Goal: Task Accomplishment & Management: Use online tool/utility

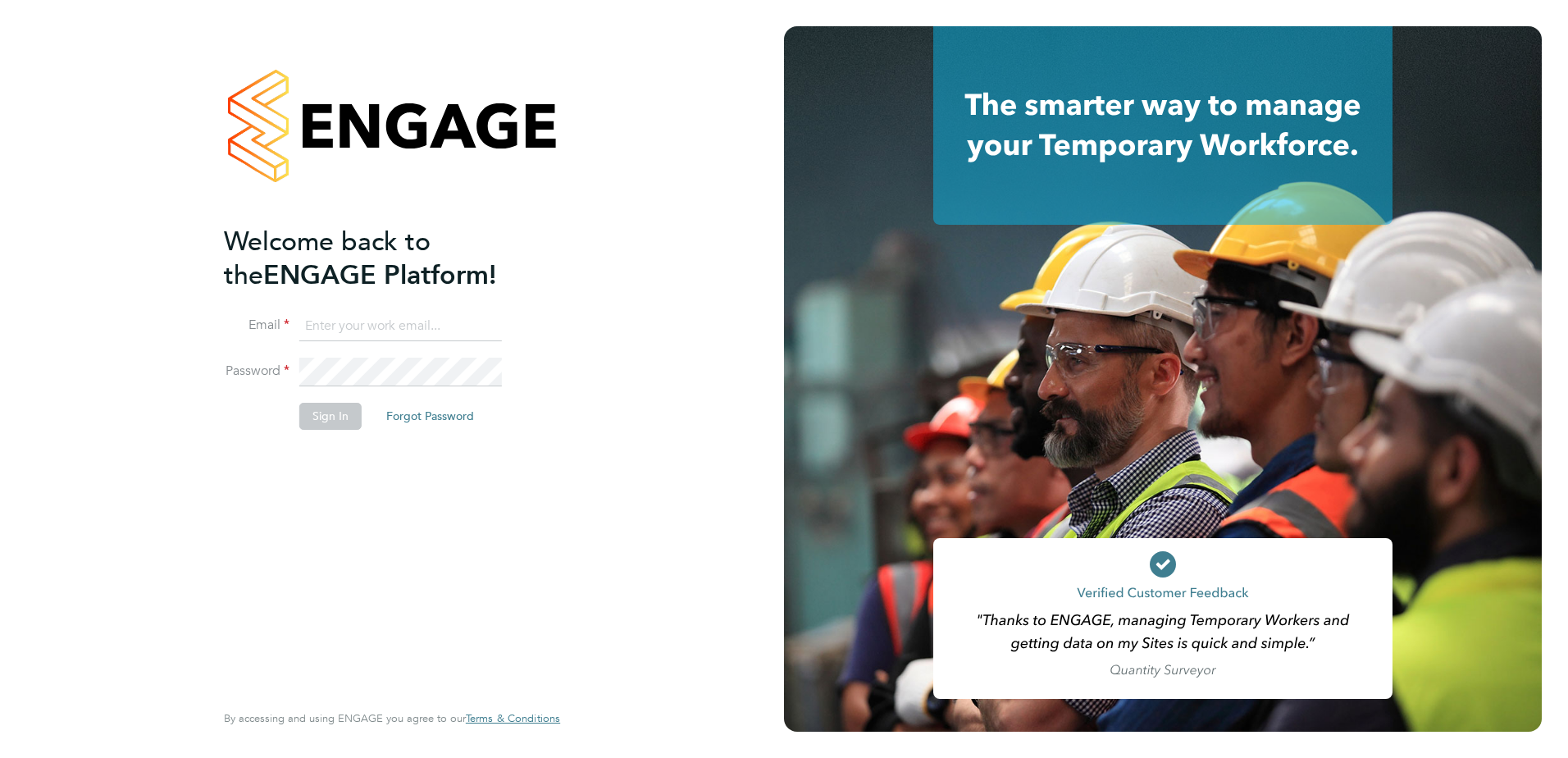
type input "[EMAIL_ADDRESS][DOMAIN_NAME]"
click at [338, 412] on button "Sign In" at bounding box center [330, 416] width 62 height 26
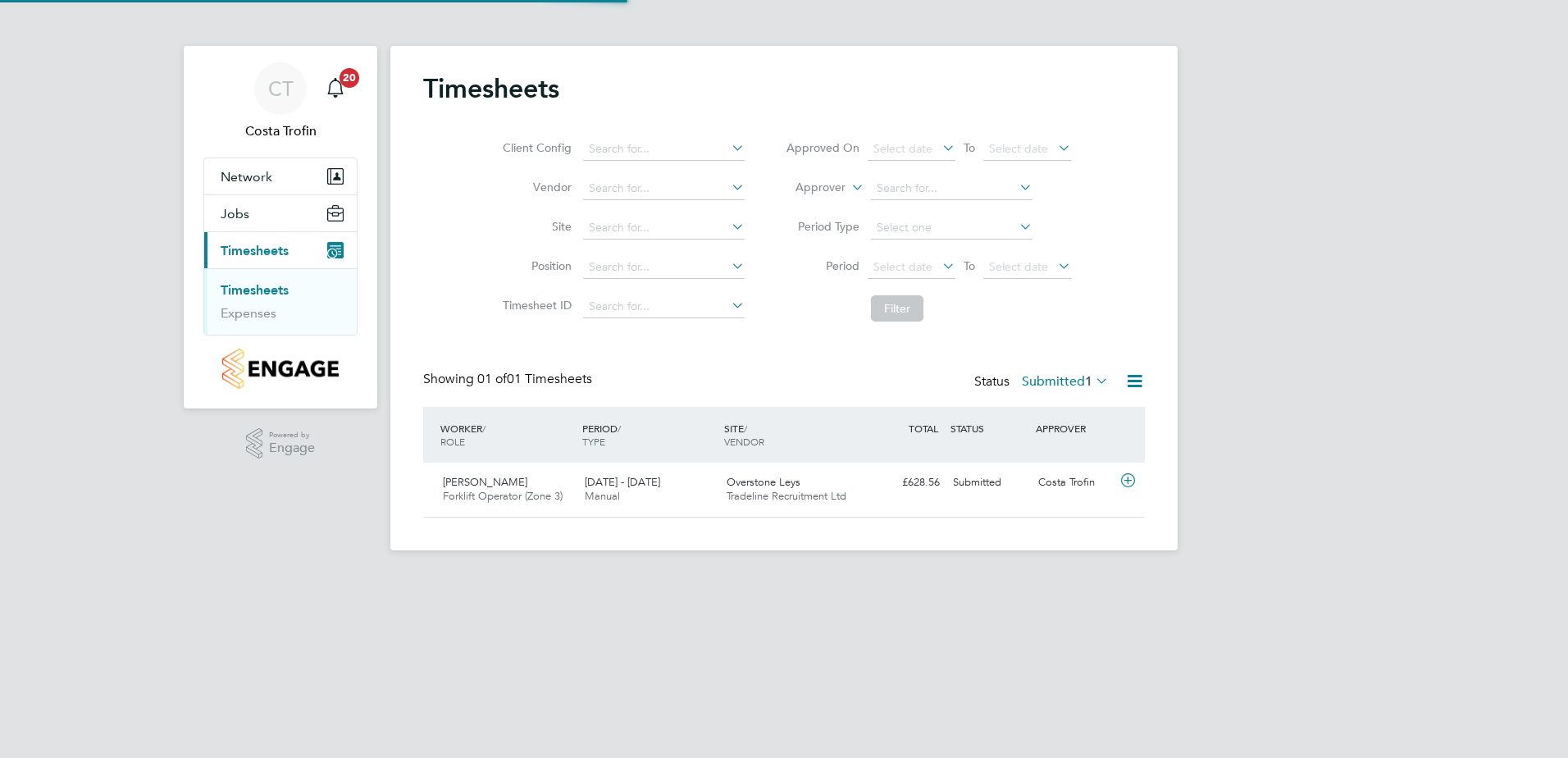
scroll to position [42, 143]
click at [563, 494] on span "Forklift Operator (Zone 3)" at bounding box center [502, 495] width 120 height 14
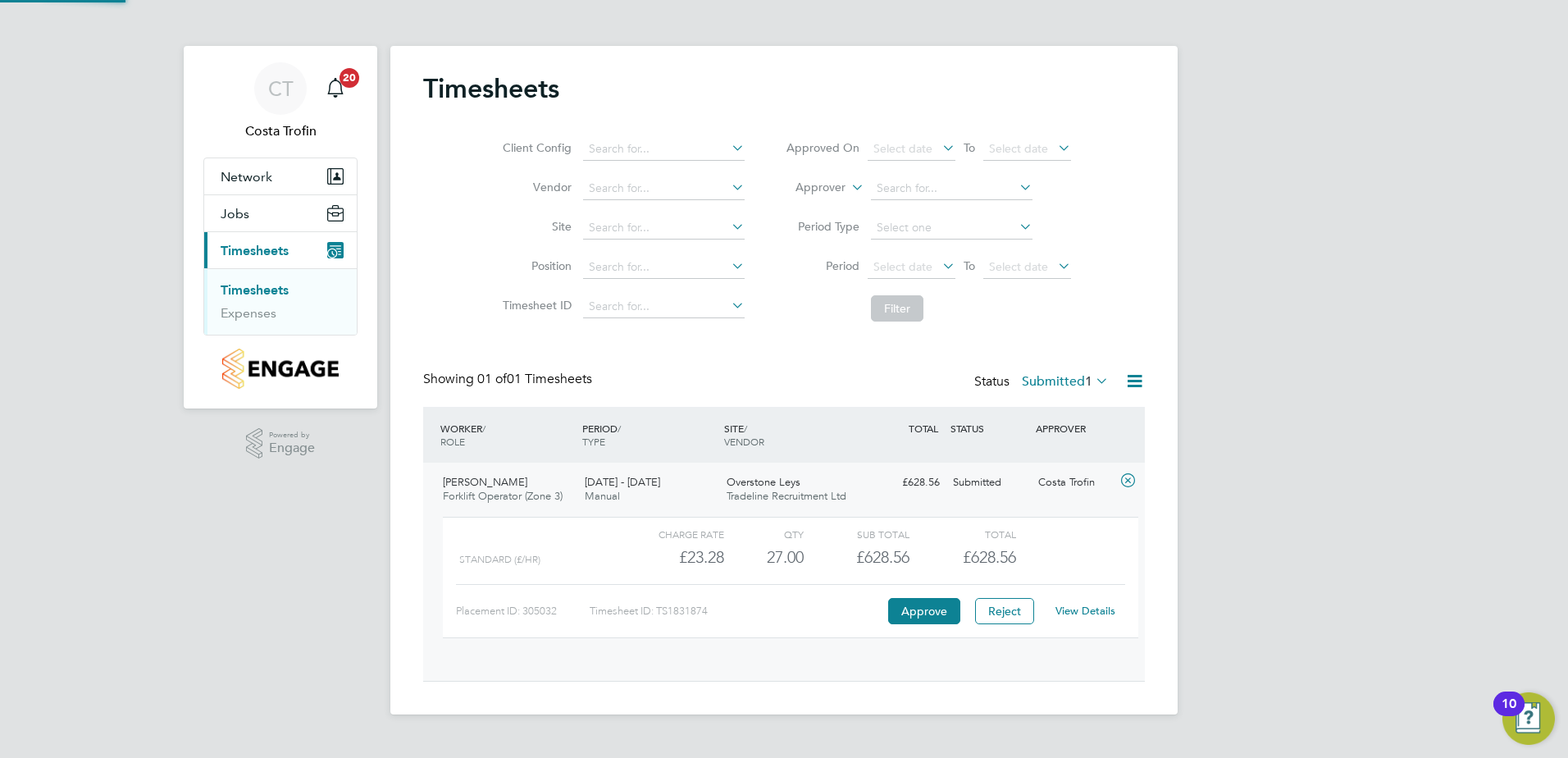
scroll to position [28, 160]
click at [932, 608] on button "Approve" at bounding box center [924, 610] width 72 height 26
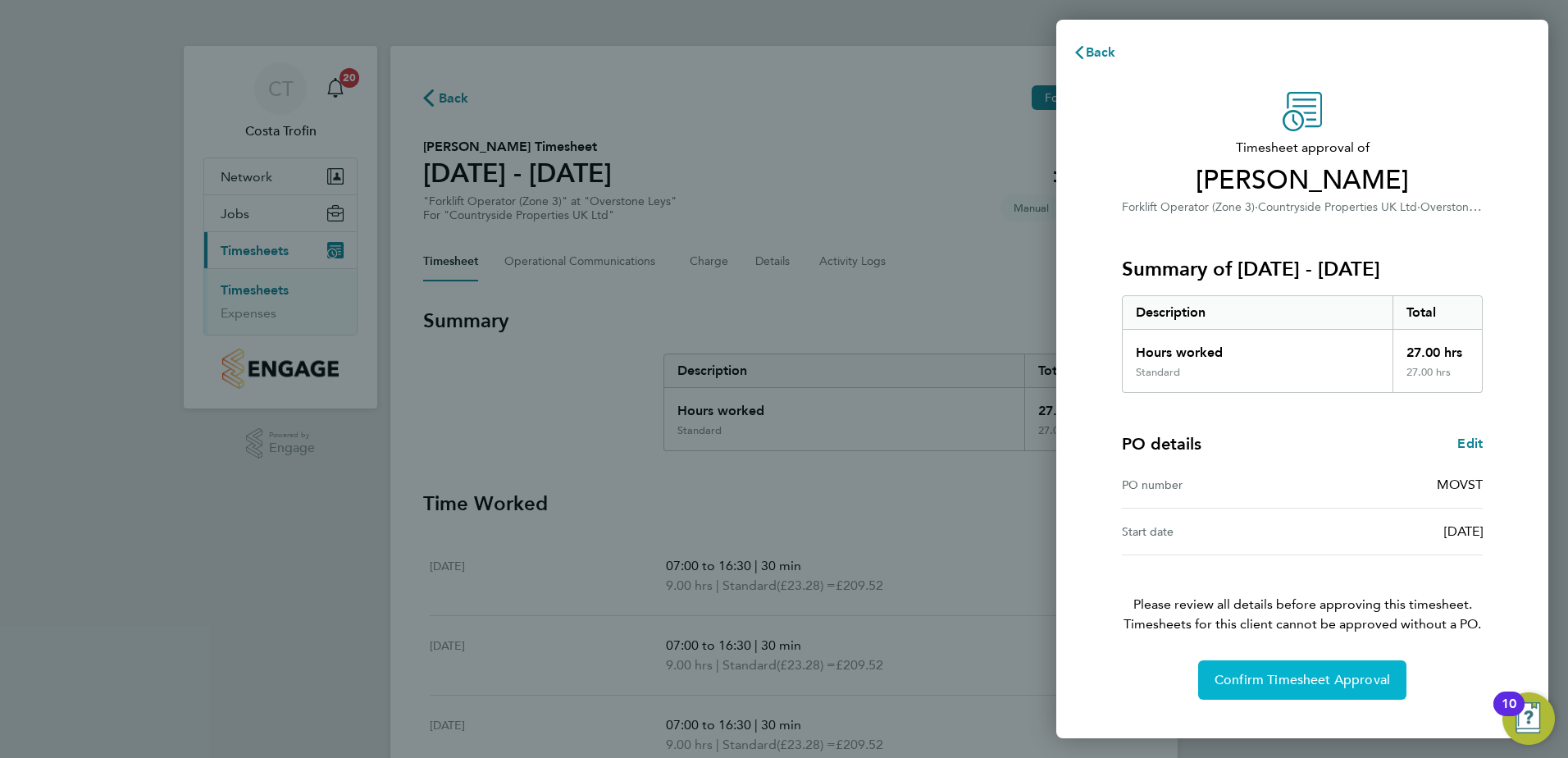
click at [1327, 678] on span "Confirm Timesheet Approval" at bounding box center [1302, 679] width 175 height 16
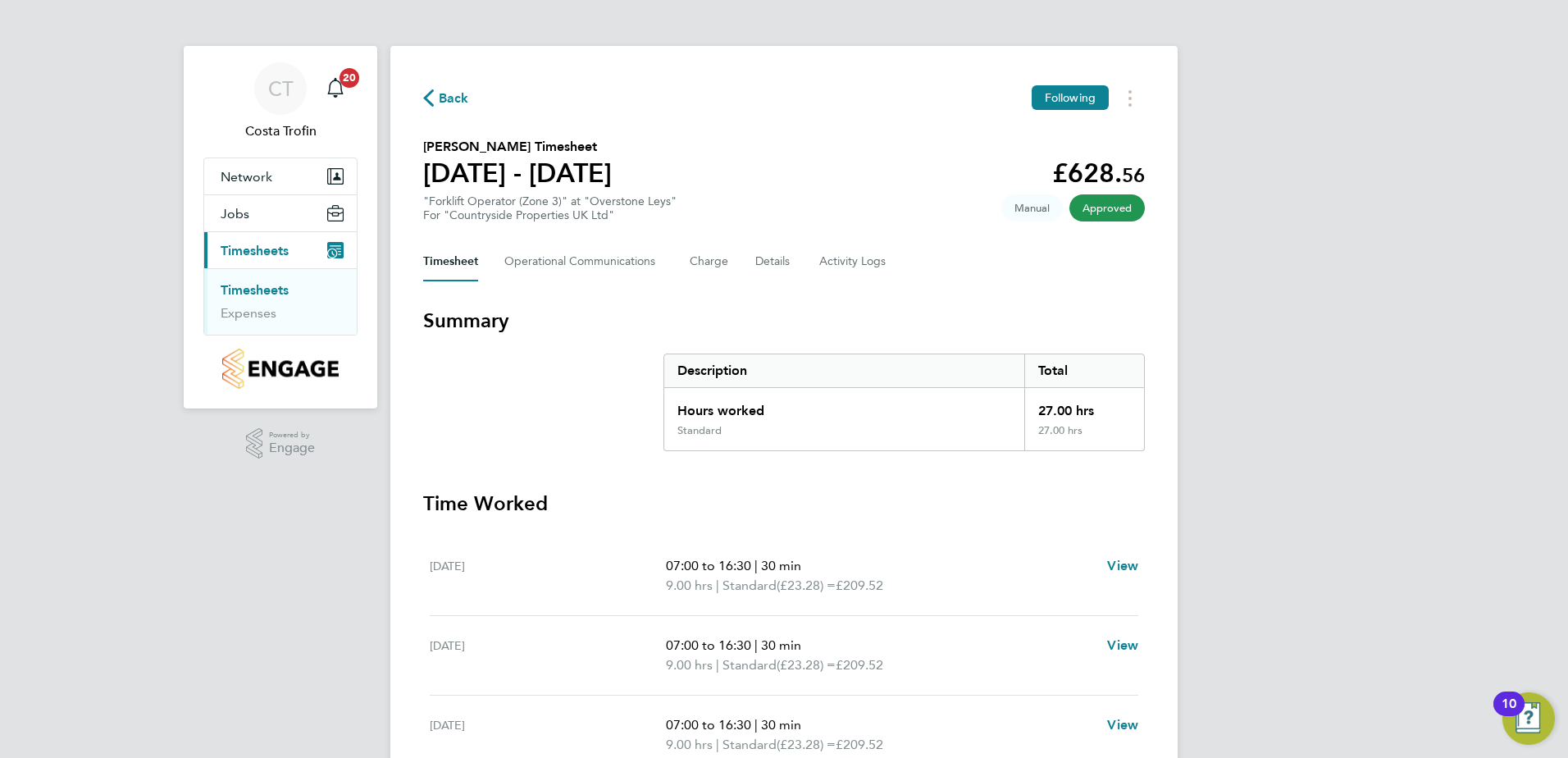
click at [433, 99] on icon "button" at bounding box center [428, 98] width 11 height 17
